Goal: Information Seeking & Learning: Learn about a topic

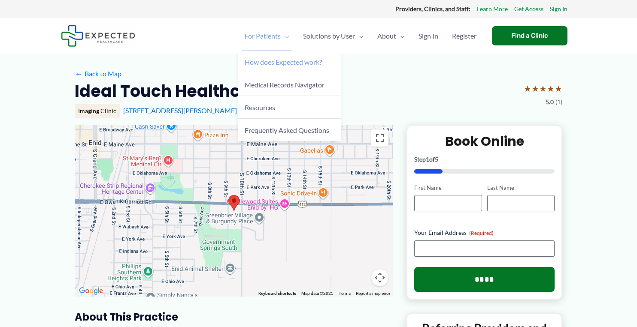
click at [265, 61] on span "How does Expected work?" at bounding box center [283, 62] width 77 height 8
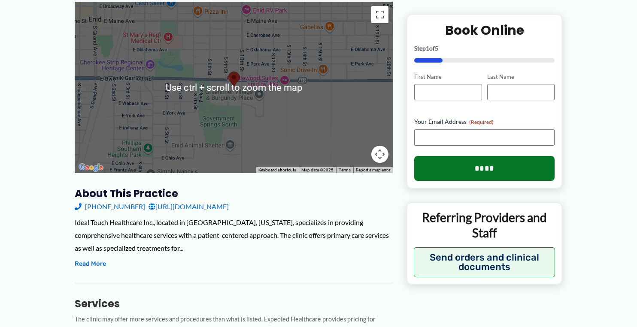
scroll to position [214, 0]
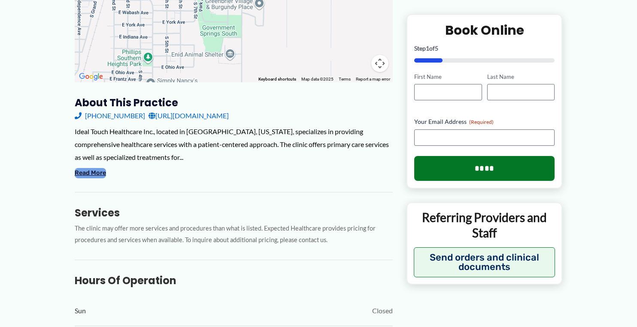
click at [96, 169] on button "Read More" at bounding box center [90, 173] width 31 height 10
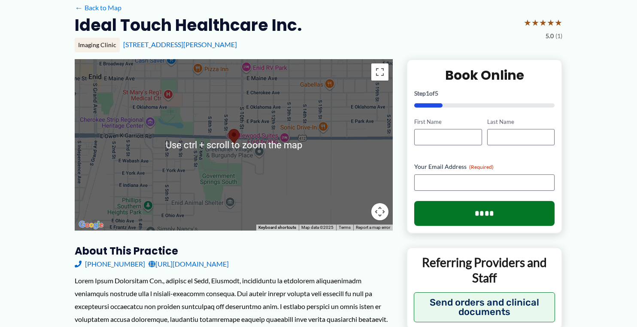
scroll to position [0, 0]
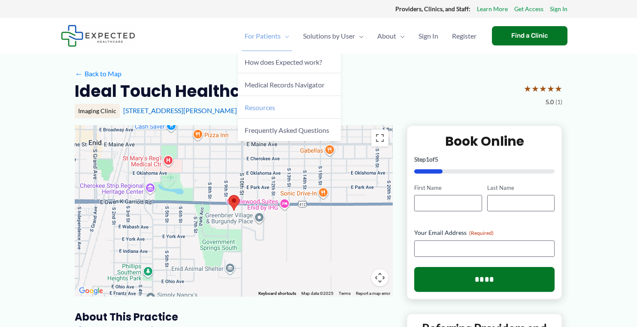
click at [254, 109] on span "Resources" at bounding box center [260, 107] width 30 height 8
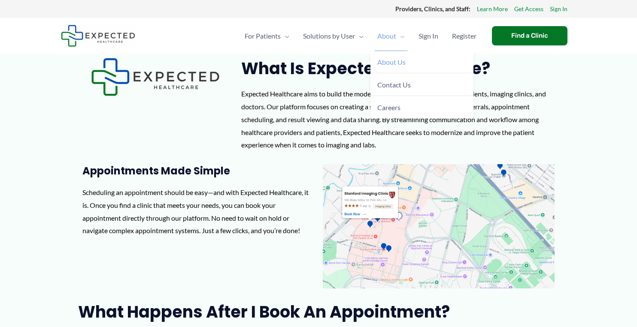
click at [389, 58] on span "About Us" at bounding box center [391, 62] width 28 height 8
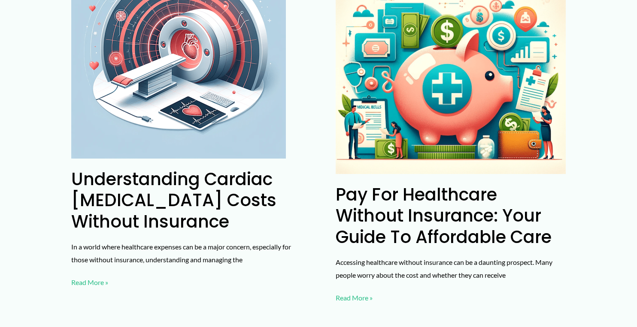
scroll to position [1930, 0]
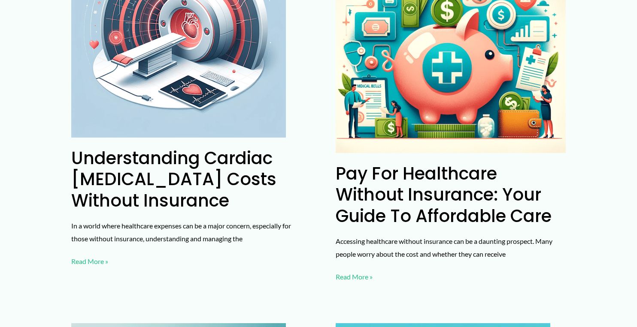
click at [361, 271] on link "Pay for Healthcare Without Insurance: Your Guide to Affordable Care Read More »" at bounding box center [353, 277] width 37 height 13
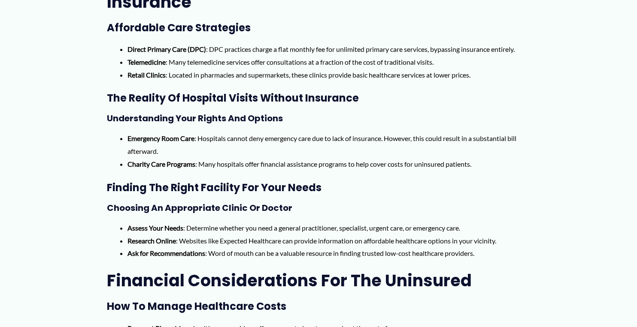
scroll to position [1072, 0]
